Goal: Information Seeking & Learning: Learn about a topic

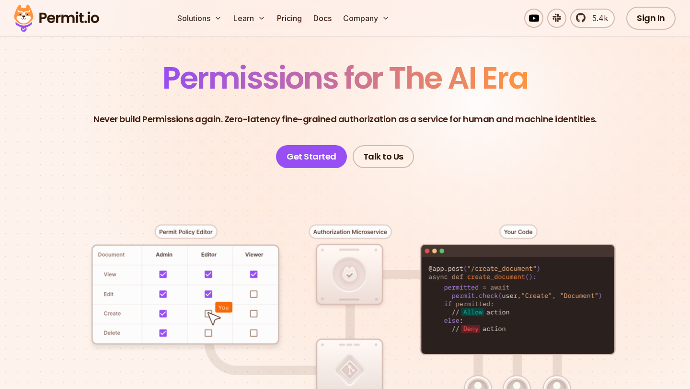
scroll to position [59, 0]
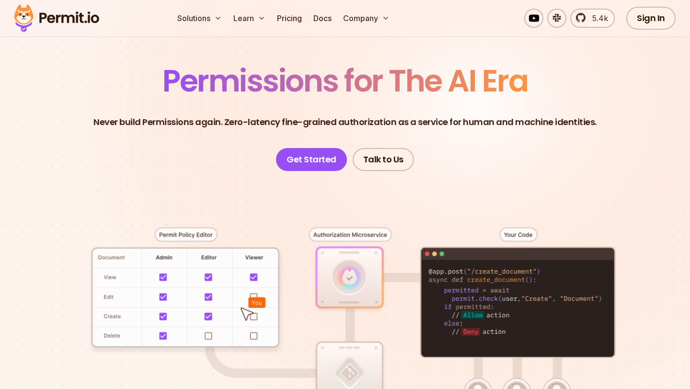
click at [240, 124] on p "Never build Permissions again. Zero-latency fine-grained authorization as a ser…" at bounding box center [344, 121] width 503 height 13
click at [264, 120] on p "Never build Permissions again. Zero-latency fine-grained authorization as a ser…" at bounding box center [344, 121] width 503 height 13
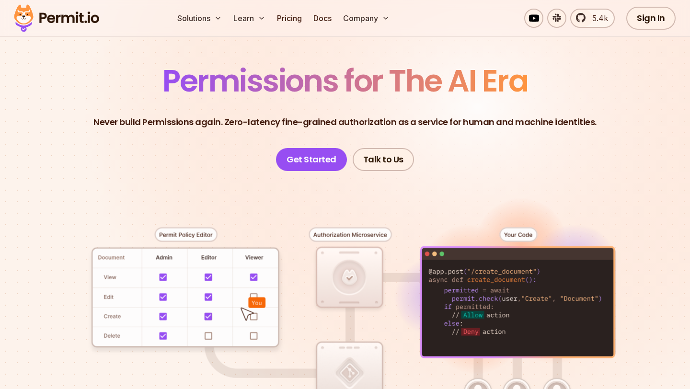
click at [312, 121] on p "Never build Permissions again. Zero-latency fine-grained authorization as a ser…" at bounding box center [344, 121] width 503 height 13
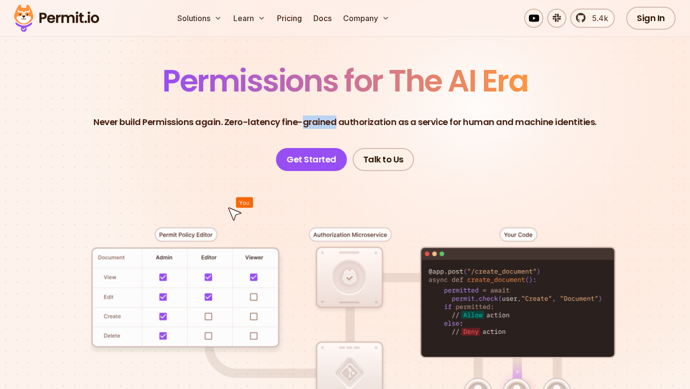
click at [226, 120] on p "Never build Permissions again. Zero-latency fine-grained authorization as a ser…" at bounding box center [344, 121] width 503 height 13
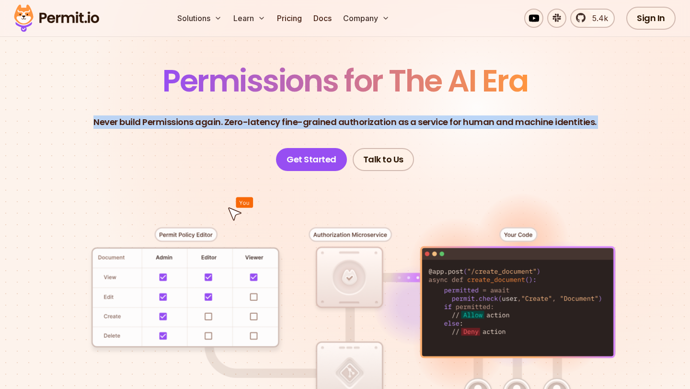
click at [229, 85] on span "Permissions for The AI Era" at bounding box center [344, 80] width 365 height 43
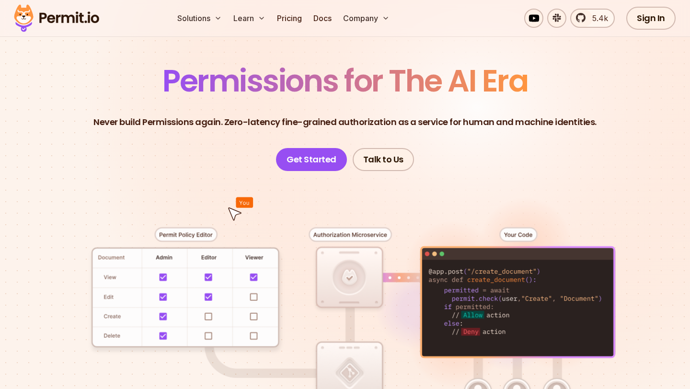
click at [229, 85] on span "Permissions for The AI Era" at bounding box center [344, 80] width 365 height 43
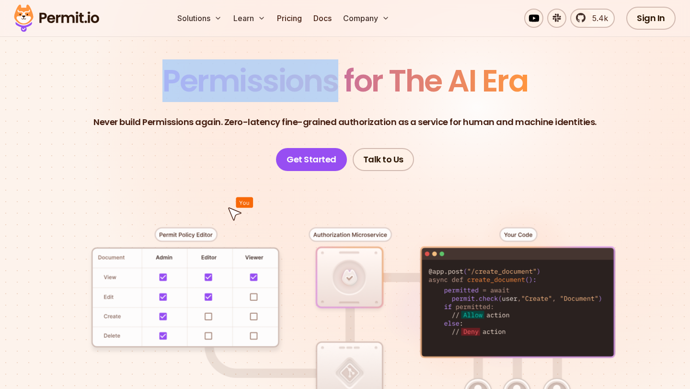
click at [229, 85] on span "Permissions for The AI Era" at bounding box center [344, 80] width 365 height 43
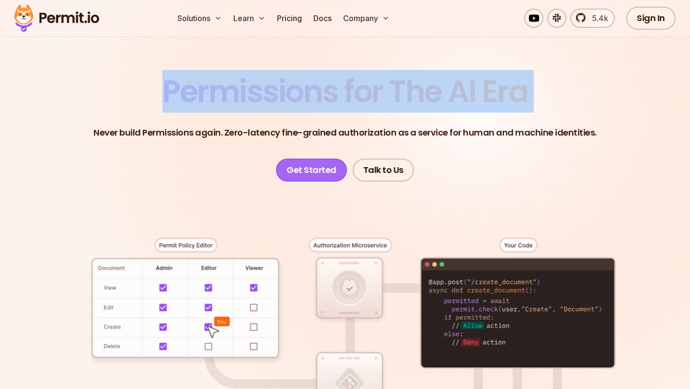
scroll to position [7, 0]
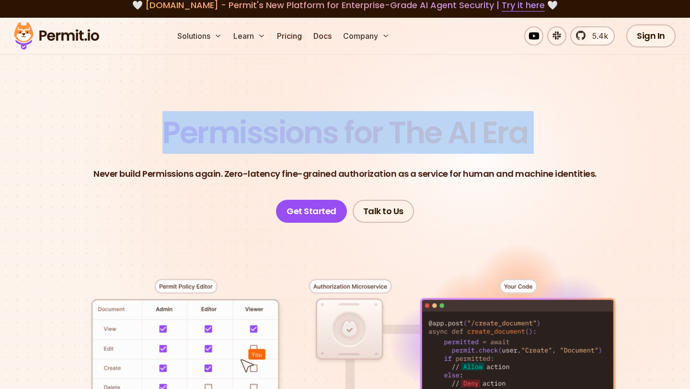
click at [214, 204] on header "Permissions for The AI Era Never build Permissions again. Zero-latency fine-gra…" at bounding box center [345, 169] width 644 height 105
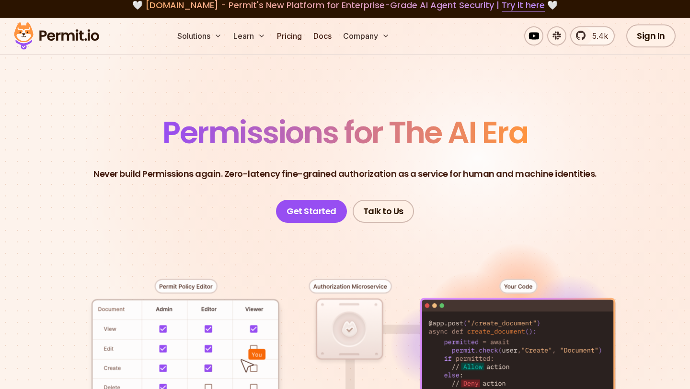
click at [214, 204] on header "Permissions for The AI Era Never build Permissions again. Zero-latency fine-gra…" at bounding box center [345, 169] width 644 height 105
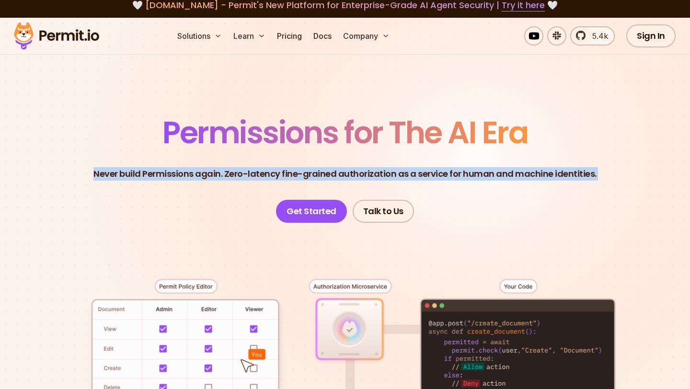
click at [227, 136] on span "Permissions for The AI Era" at bounding box center [344, 132] width 365 height 43
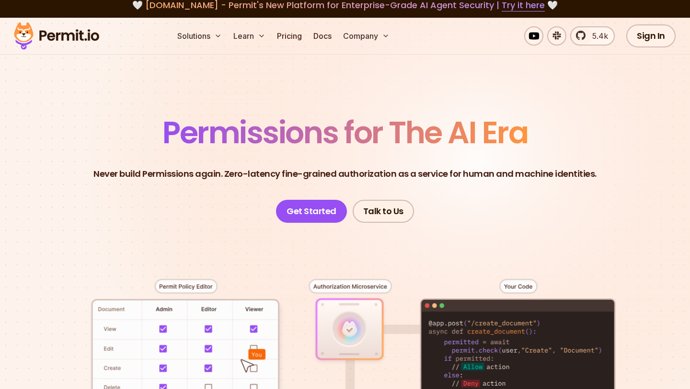
click at [227, 136] on span "Permissions for The AI Era" at bounding box center [344, 132] width 365 height 43
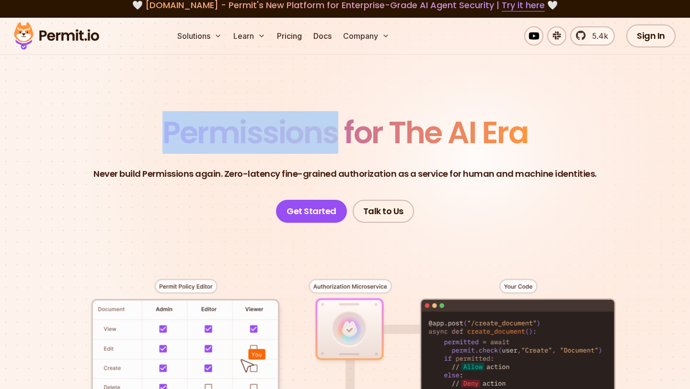
click at [227, 136] on span "Permissions for The AI Era" at bounding box center [344, 132] width 365 height 43
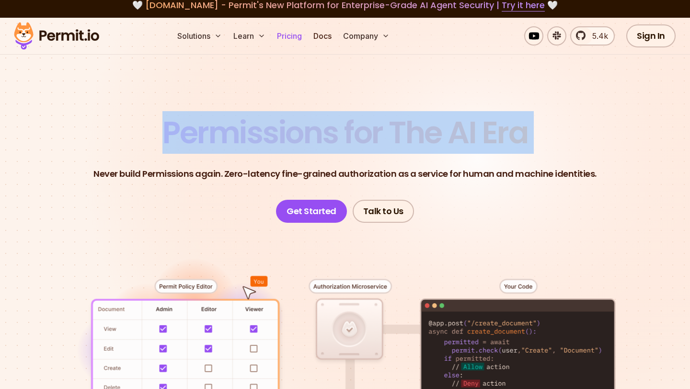
click at [295, 34] on link "Pricing" at bounding box center [289, 35] width 33 height 19
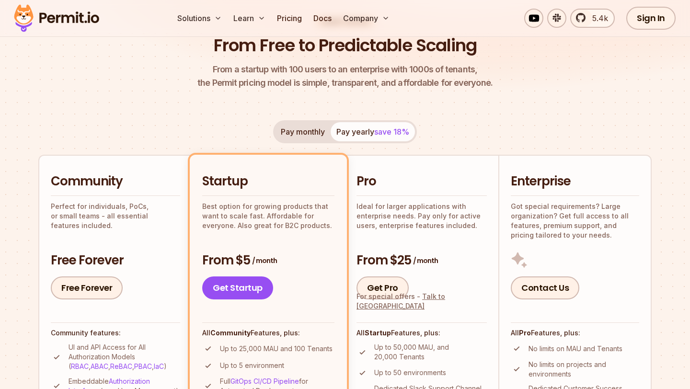
scroll to position [181, 0]
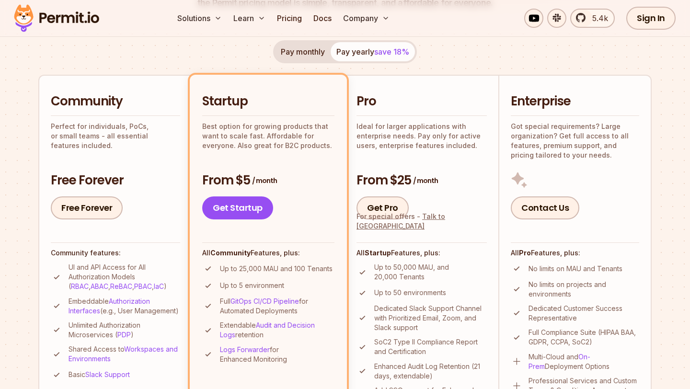
click at [81, 129] on p "Perfect for individuals, PoCs, or small teams - all essential features included." at bounding box center [115, 136] width 129 height 29
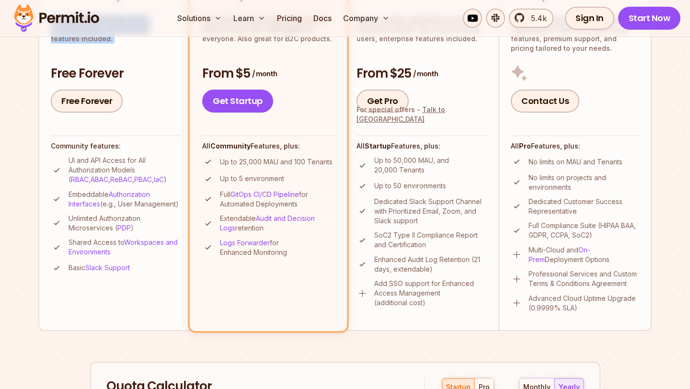
scroll to position [286, 0]
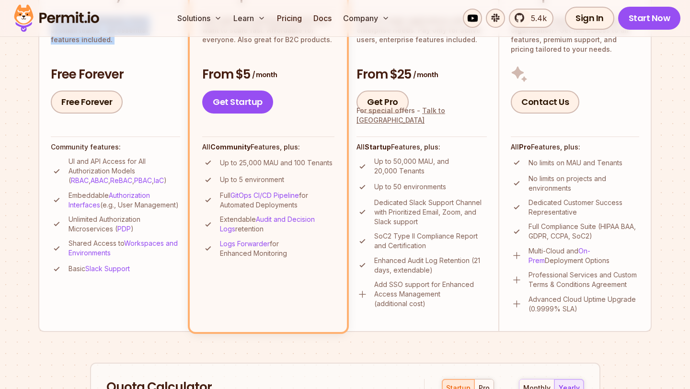
click at [104, 175] on p "UI and API Access for All Authorization Models ( RBAC , ABAC , ReBAC , PBAC , I…" at bounding box center [124, 171] width 112 height 29
click at [43, 192] on li "Community Perfect for individuals, PoCs, or small teams - all essential feature…" at bounding box center [114, 150] width 153 height 363
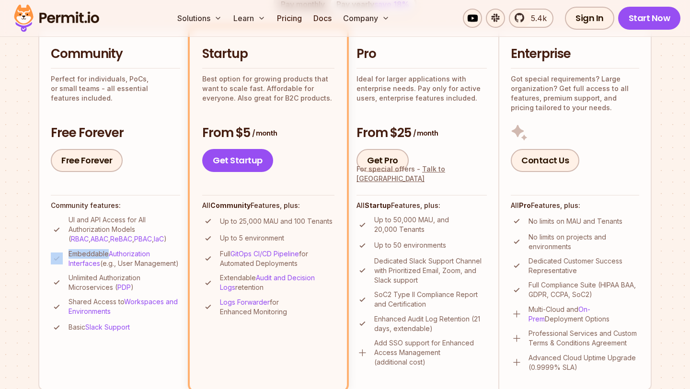
scroll to position [220, 0]
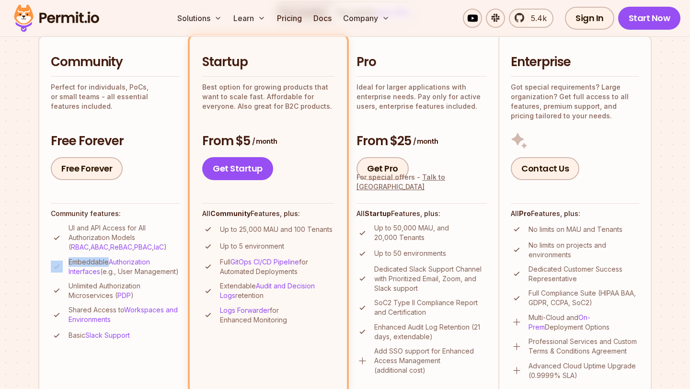
click at [17, 314] on section "Permit Pricing From Free to Predictable Scaling From a startup with 100 users t…" at bounding box center [345, 323] width 690 height 1036
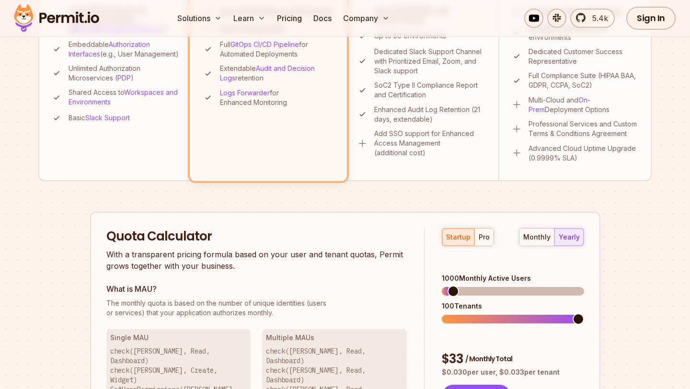
scroll to position [0, 0]
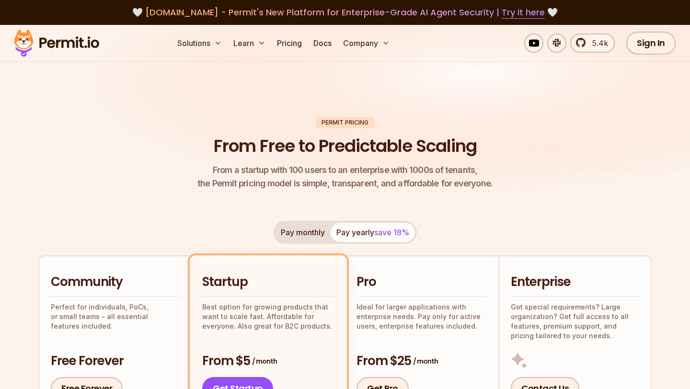
click at [84, 165] on header "Permit Pricing From Free to Predictable Scaling From a startup with 100 users t…" at bounding box center [344, 154] width 613 height 74
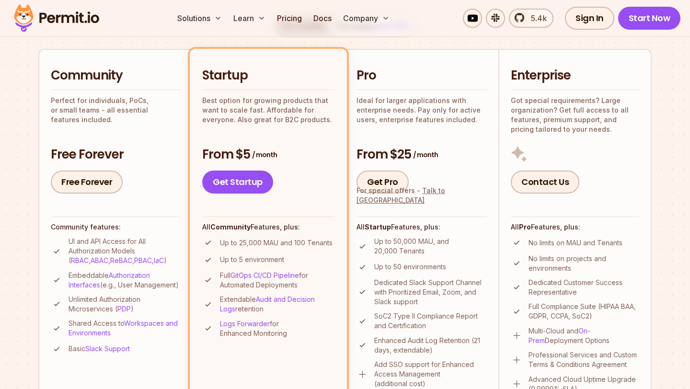
scroll to position [206, 0]
click at [21, 108] on section "Permit Pricing From Free to Predictable Scaling From a startup with 100 users t…" at bounding box center [345, 337] width 690 height 1036
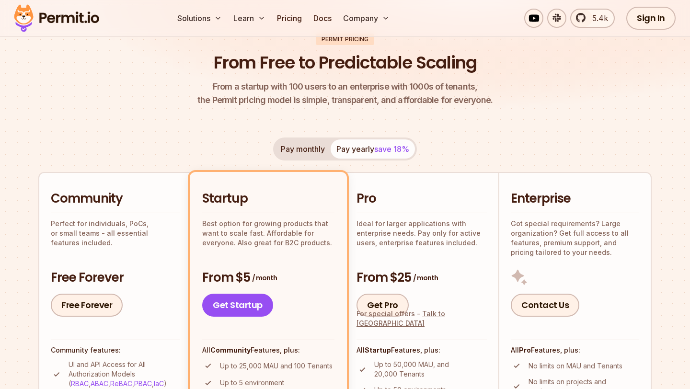
scroll to position [0, 0]
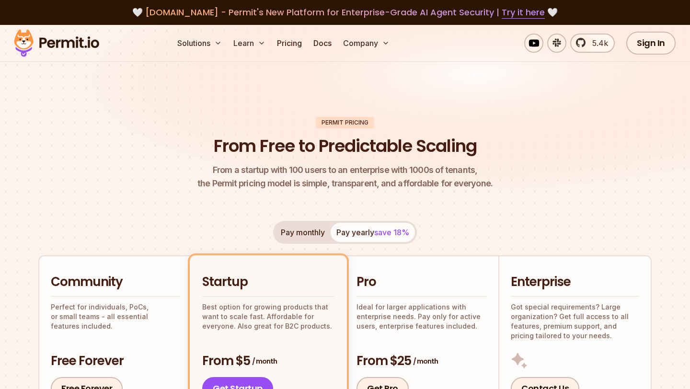
click at [222, 148] on h1 "From Free to Predictable Scaling" at bounding box center [345, 146] width 263 height 24
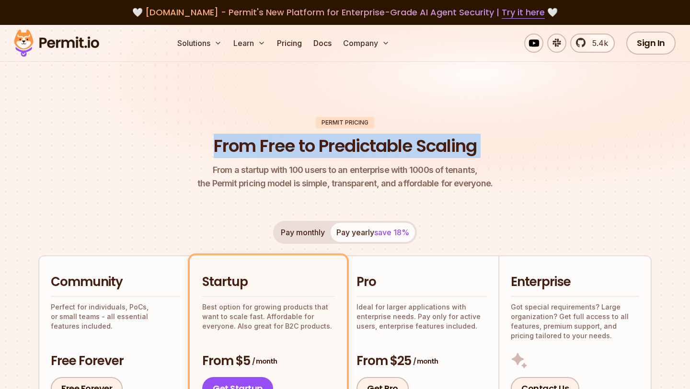
click at [276, 152] on h1 "From Free to Predictable Scaling" at bounding box center [345, 146] width 263 height 24
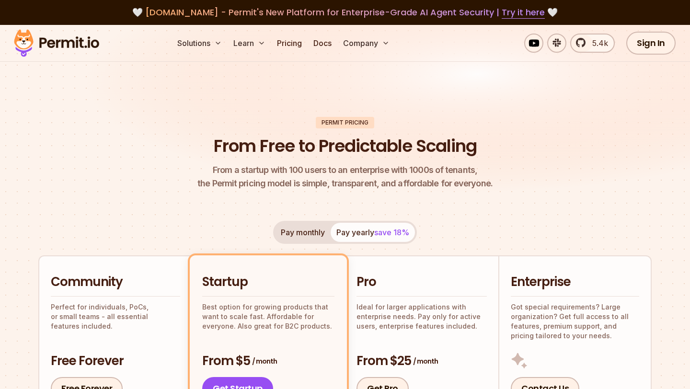
click at [276, 152] on h1 "From Free to Predictable Scaling" at bounding box center [345, 146] width 263 height 24
click at [307, 151] on h1 "From Free to Predictable Scaling" at bounding box center [345, 146] width 263 height 24
click at [350, 145] on h1 "From Free to Predictable Scaling" at bounding box center [345, 146] width 263 height 24
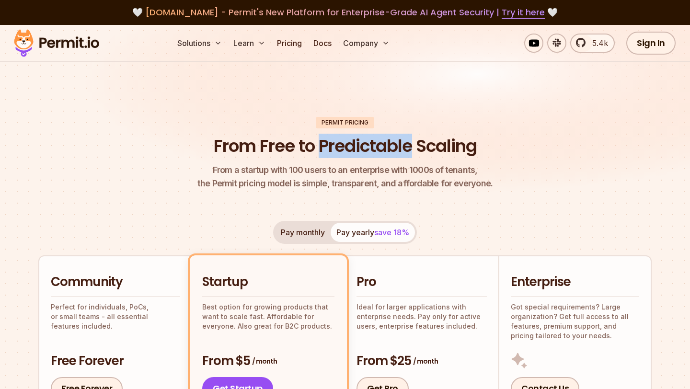
click at [432, 148] on h1 "From Free to Predictable Scaling" at bounding box center [345, 146] width 263 height 24
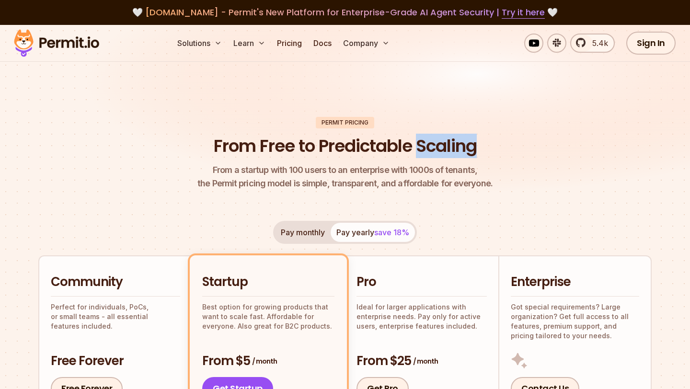
click at [432, 148] on h1 "From Free to Predictable Scaling" at bounding box center [345, 146] width 263 height 24
